Goal: Task Accomplishment & Management: Manage account settings

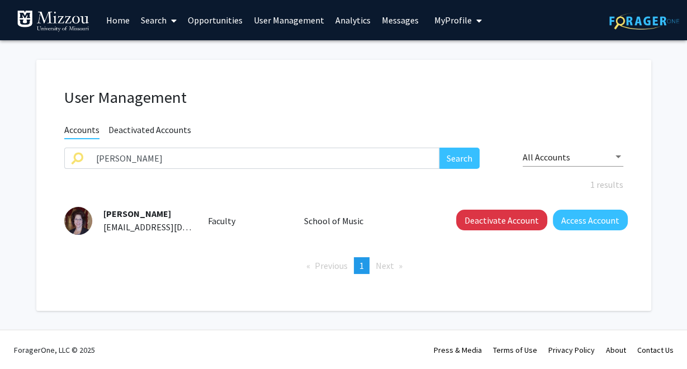
click at [158, 156] on input "[PERSON_NAME]" at bounding box center [265, 158] width 351 height 21
click at [440, 148] on button "Search" at bounding box center [460, 158] width 40 height 21
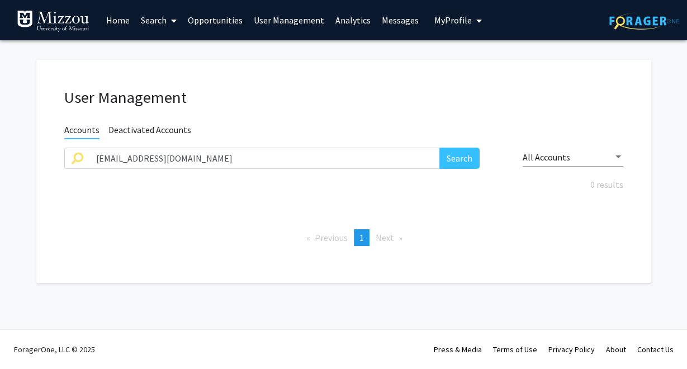
type input "[EMAIL_ADDRESS][DOMAIN_NAME]"
click at [440, 148] on button "Search" at bounding box center [460, 158] width 40 height 21
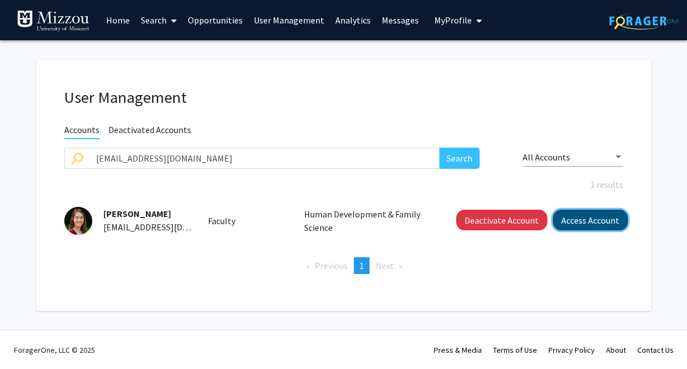
click at [571, 222] on button "Access Account" at bounding box center [590, 220] width 75 height 21
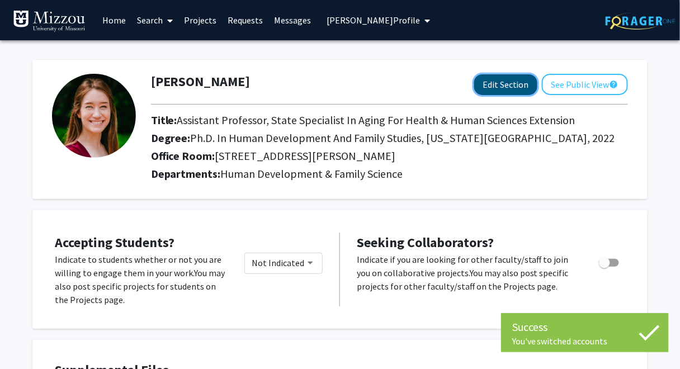
click at [505, 88] on button "Edit Section" at bounding box center [505, 84] width 63 height 21
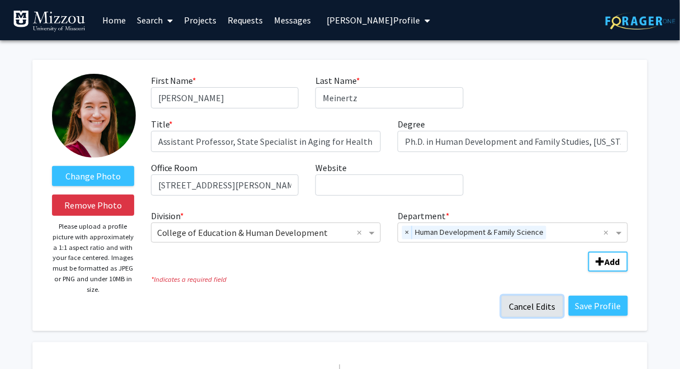
click at [526, 309] on button "Cancel Edits" at bounding box center [533, 306] width 62 height 21
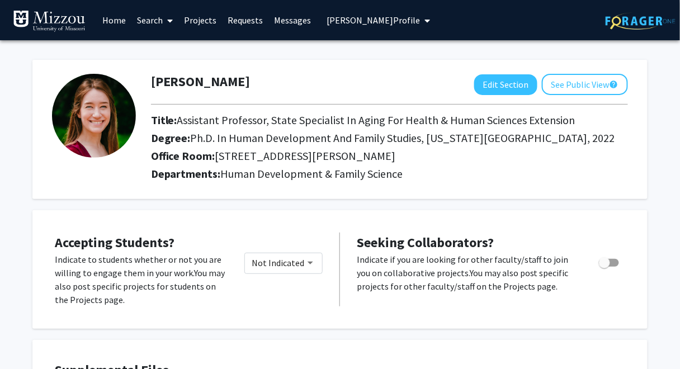
click at [371, 20] on span "[PERSON_NAME] Profile" at bounding box center [373, 20] width 93 height 11
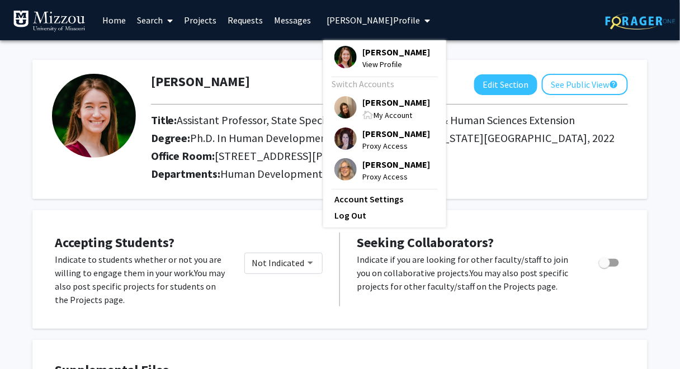
click at [387, 106] on span "[PERSON_NAME]" at bounding box center [396, 102] width 68 height 12
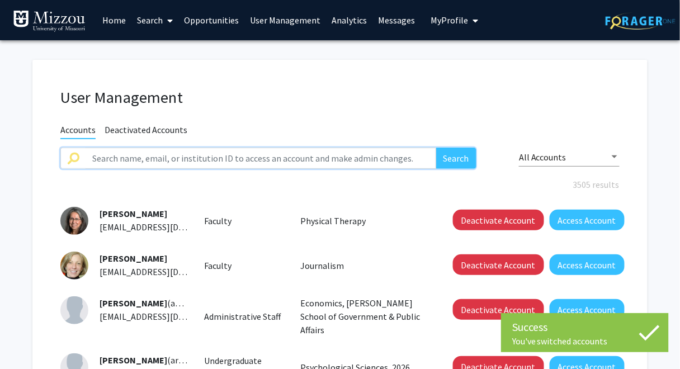
click at [339, 156] on input "text" at bounding box center [261, 158] width 351 height 21
paste input "Fabregas Janeiro"
type input "Fabregas Janeiro"
click at [458, 166] on button "Search" at bounding box center [456, 158] width 40 height 21
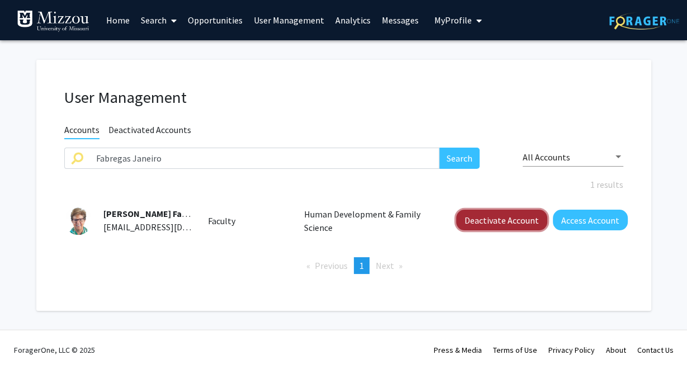
click at [487, 223] on button "Deactivate Account" at bounding box center [501, 220] width 91 height 21
